Goal: Navigation & Orientation: Find specific page/section

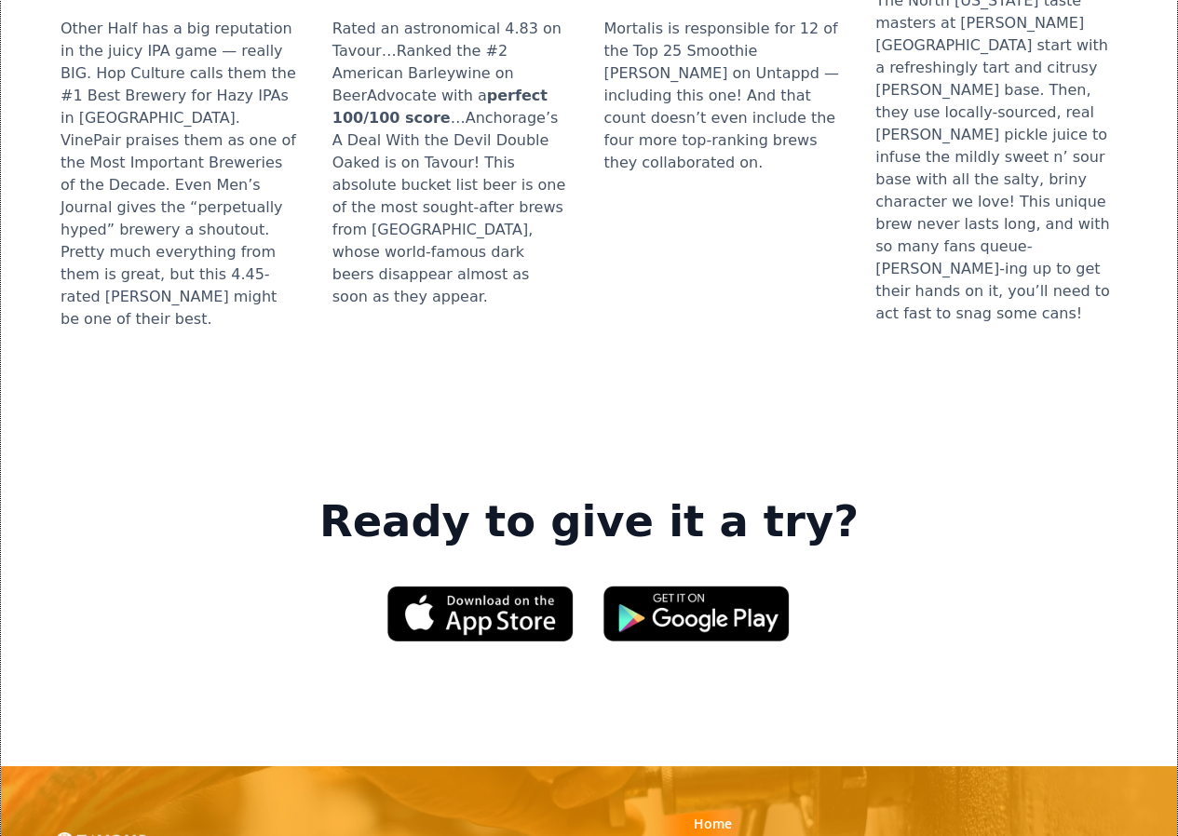
scroll to position [2607, 0]
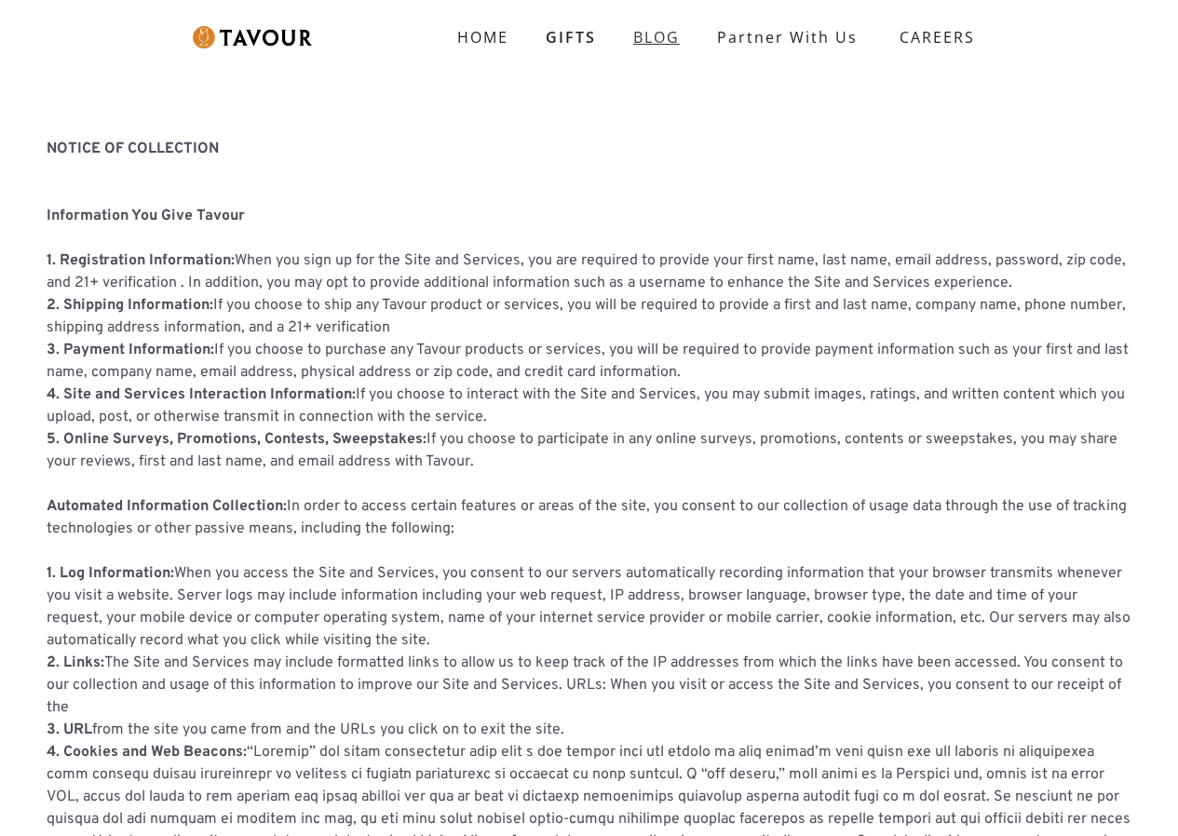
click at [634, 47] on link "BLOG" at bounding box center [657, 37] width 84 height 37
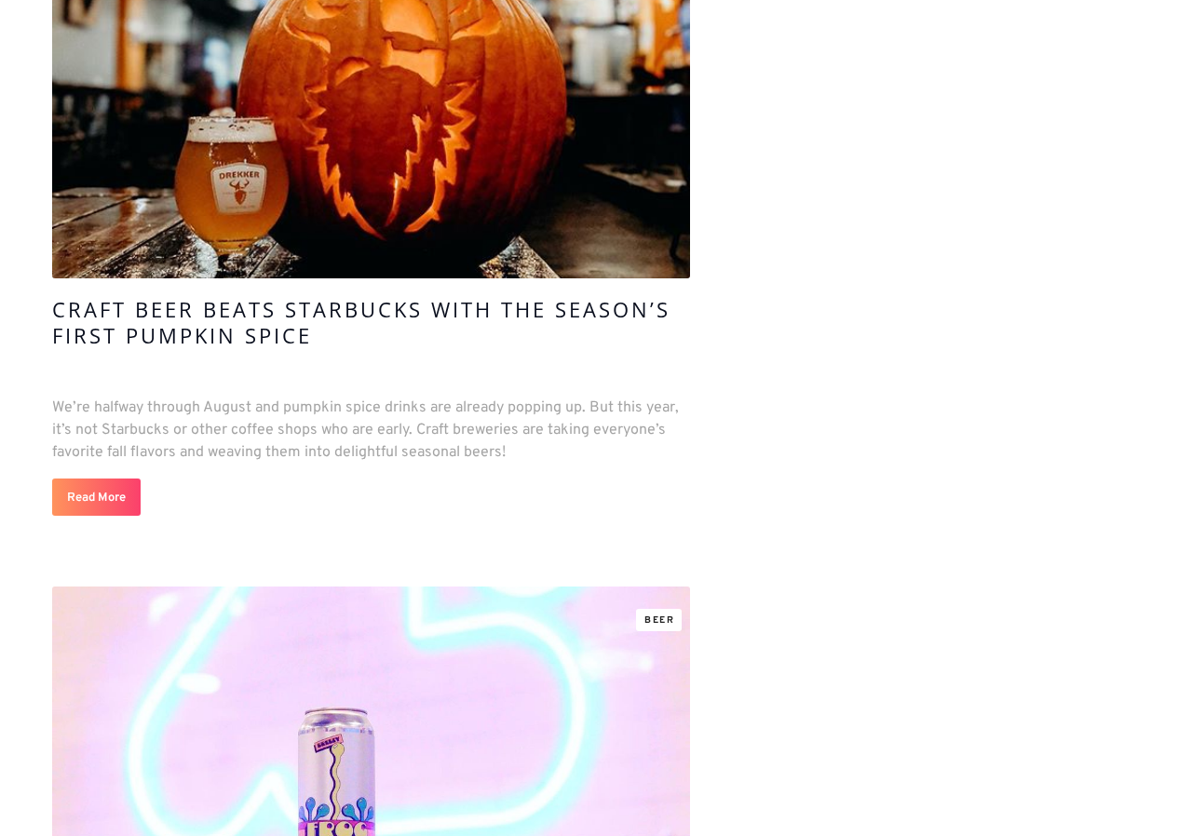
scroll to position [18435, 0]
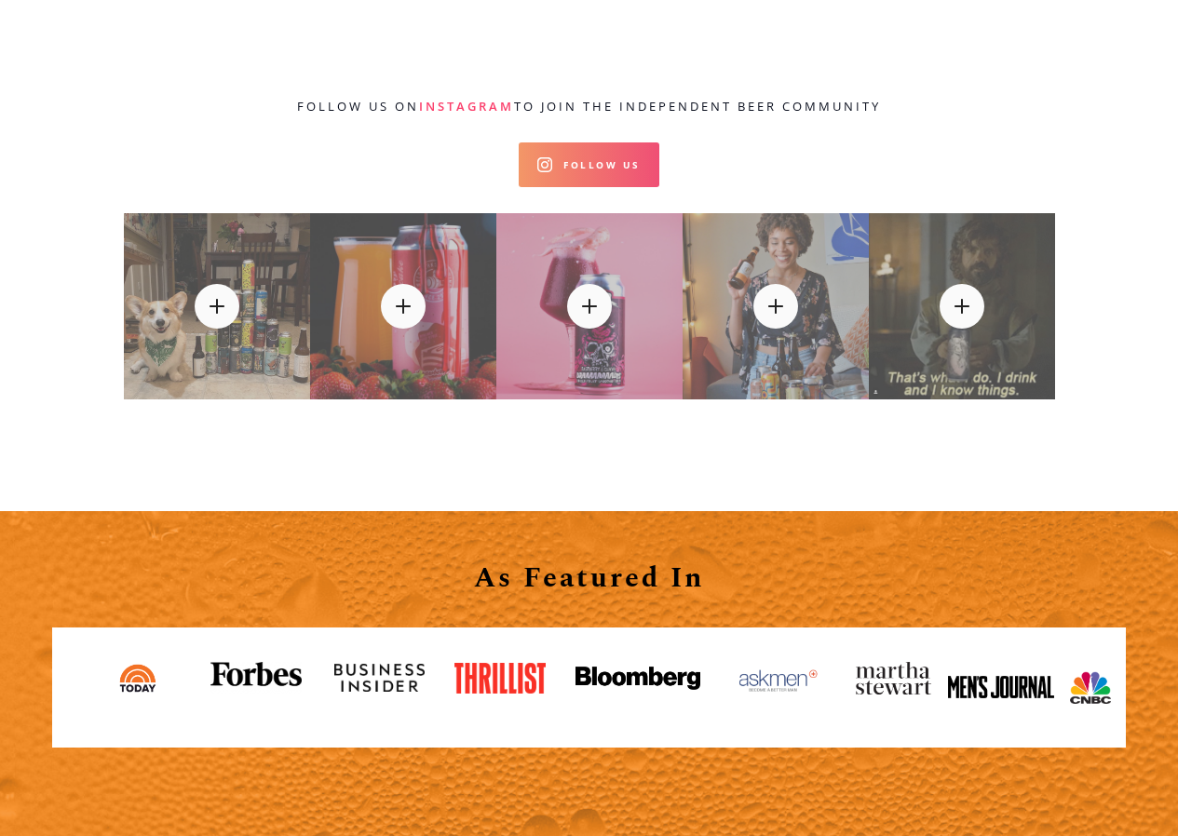
click at [618, 142] on link "Follow Us" at bounding box center [589, 164] width 141 height 45
